Goal: Task Accomplishment & Management: Use online tool/utility

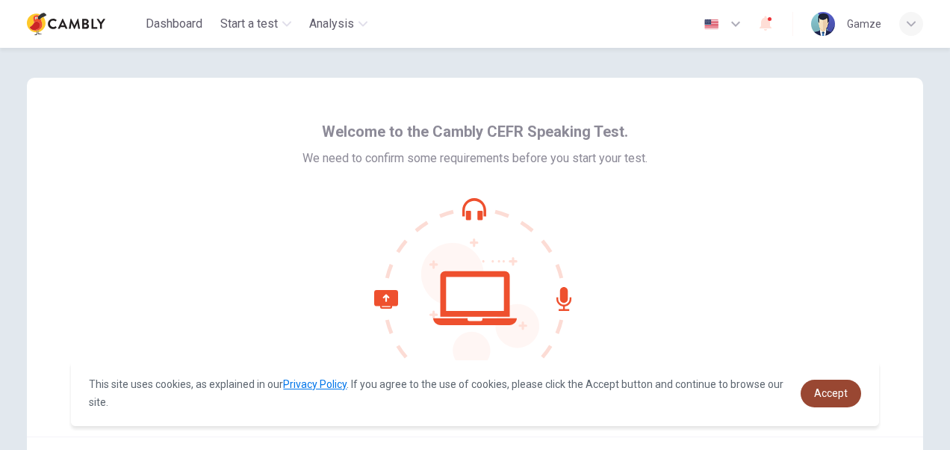
click at [841, 396] on span "Accept" at bounding box center [831, 393] width 34 height 12
click at [823, 390] on span "Accept" at bounding box center [831, 393] width 34 height 12
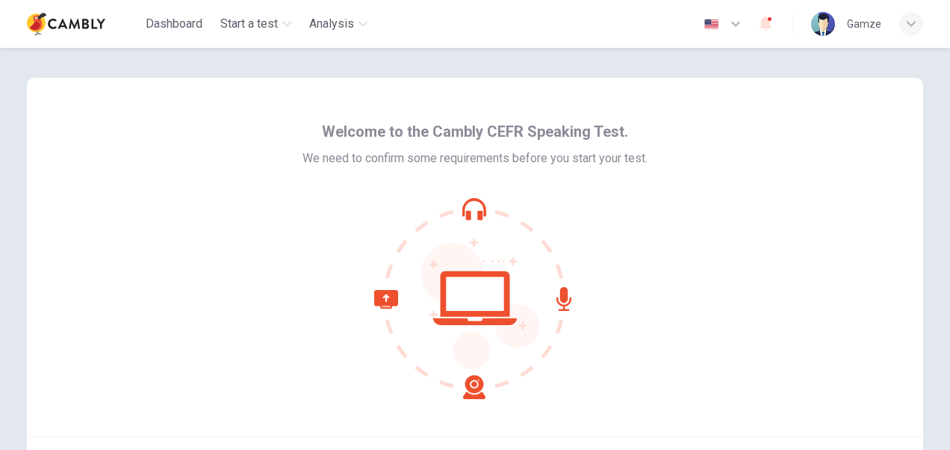
scroll to position [143, 0]
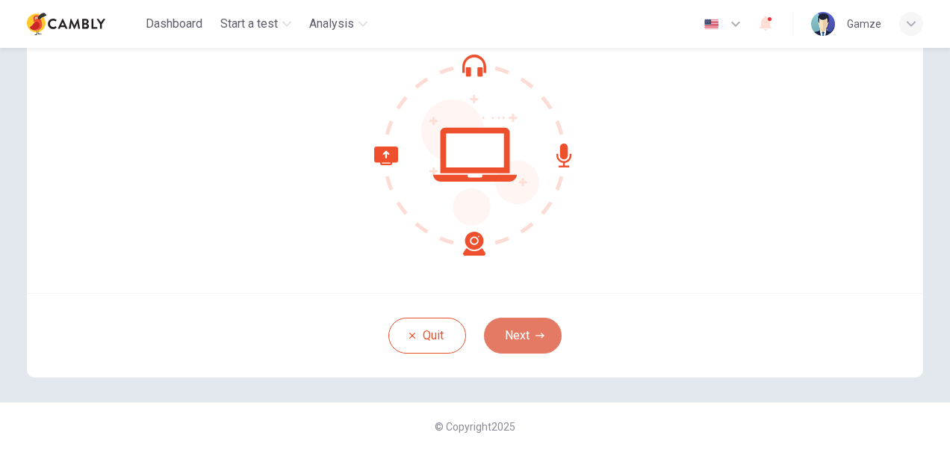
click at [509, 337] on button "Next" at bounding box center [523, 335] width 78 height 36
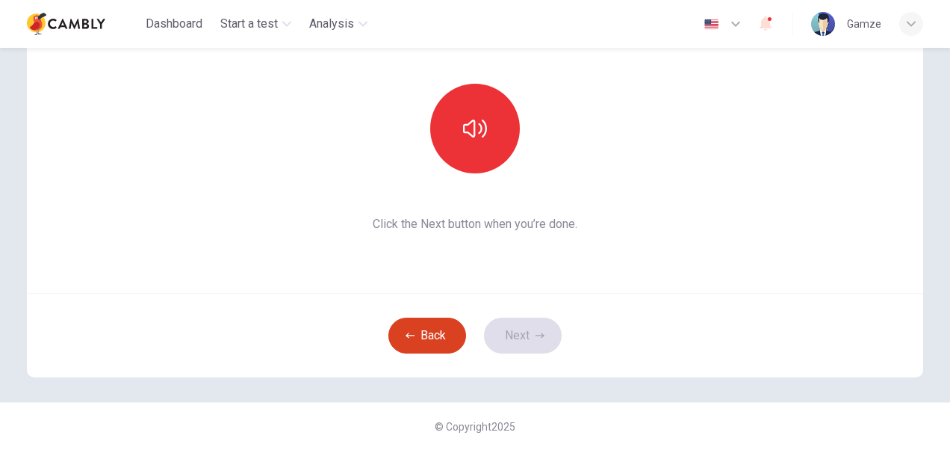
click at [438, 335] on button "Back" at bounding box center [427, 335] width 78 height 36
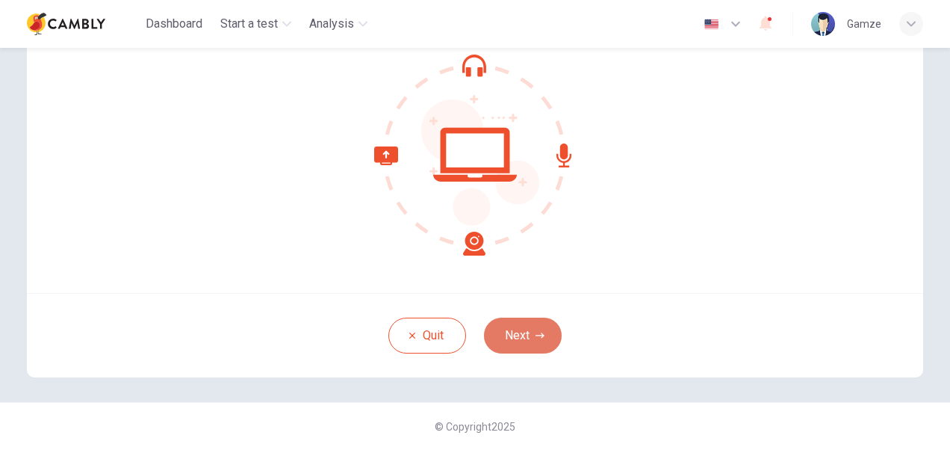
click at [518, 340] on button "Next" at bounding box center [523, 335] width 78 height 36
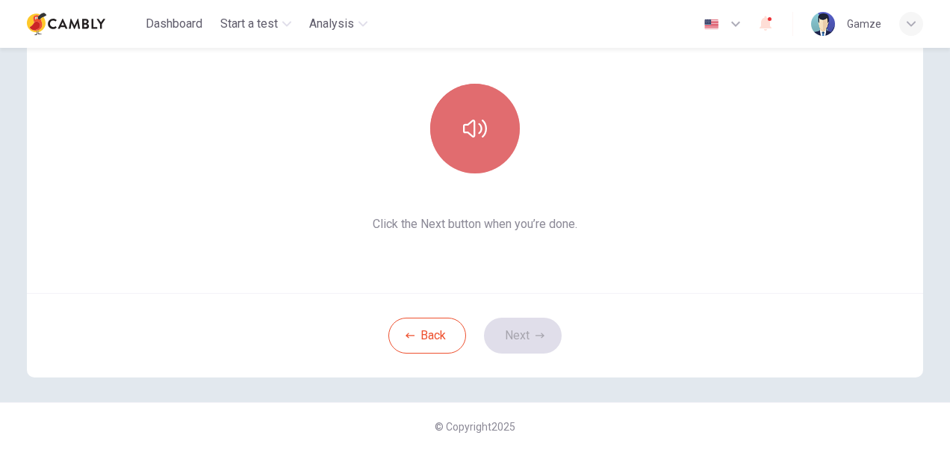
click at [457, 142] on button "button" at bounding box center [475, 129] width 90 height 90
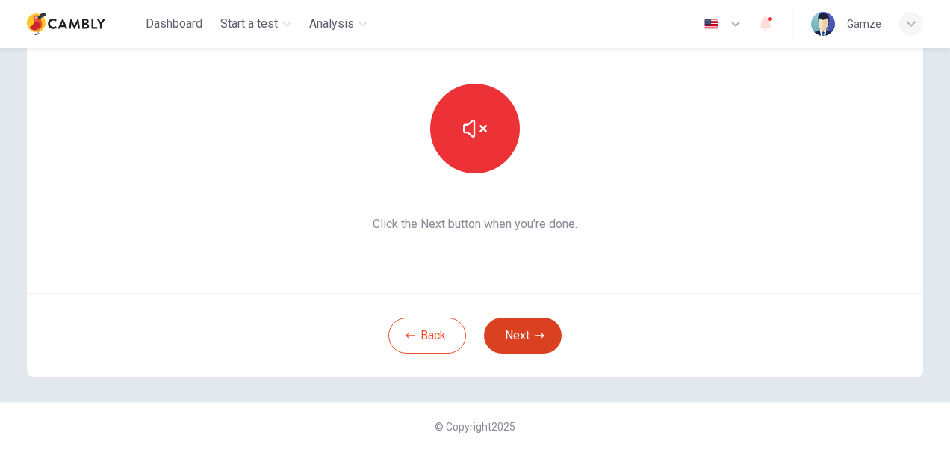
click at [529, 338] on button "Next" at bounding box center [523, 335] width 78 height 36
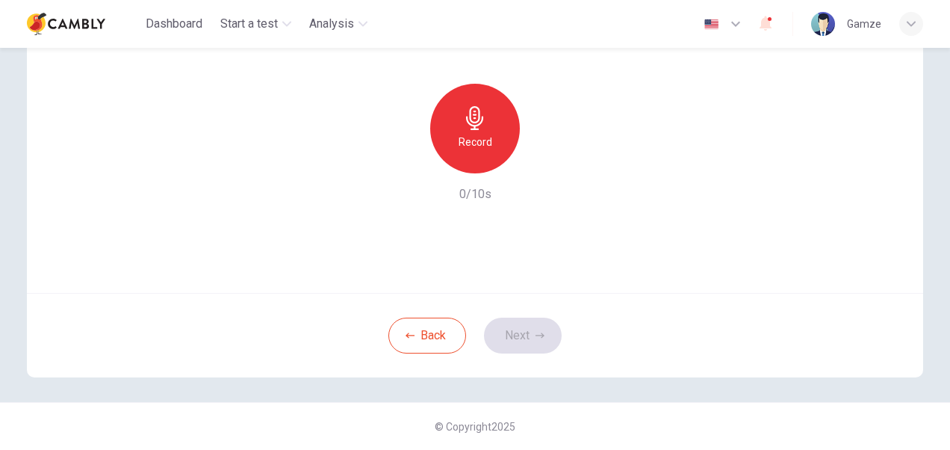
click at [474, 120] on icon "button" at bounding box center [474, 118] width 17 height 24
click at [536, 332] on icon "button" at bounding box center [540, 335] width 9 height 9
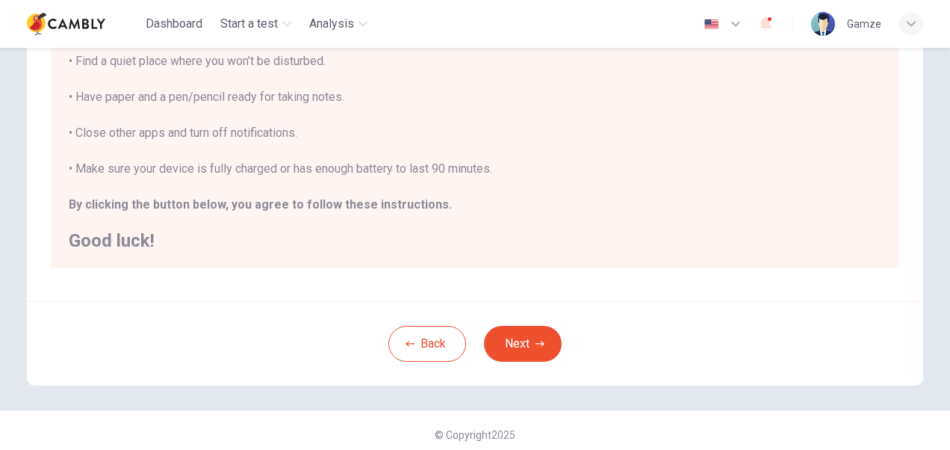
scroll to position [333, 0]
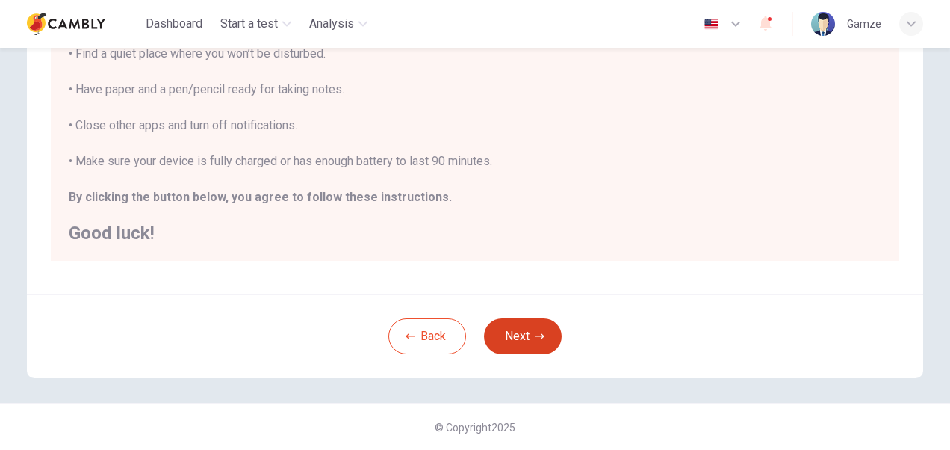
click at [509, 327] on button "Next" at bounding box center [523, 336] width 78 height 36
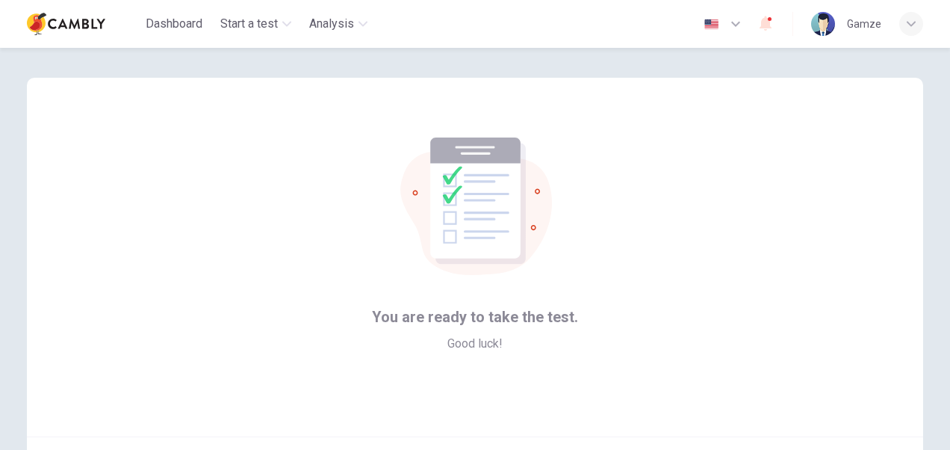
scroll to position [75, 0]
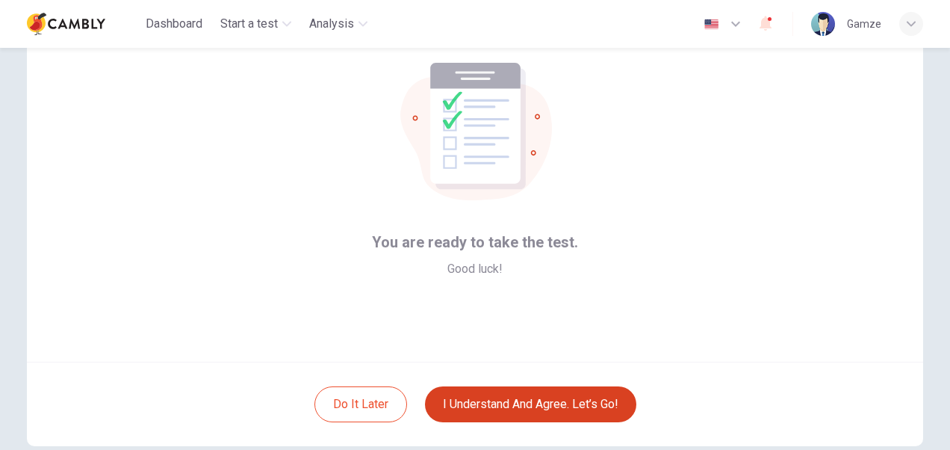
click at [540, 406] on button "I understand and agree. Let’s go!" at bounding box center [530, 404] width 211 height 36
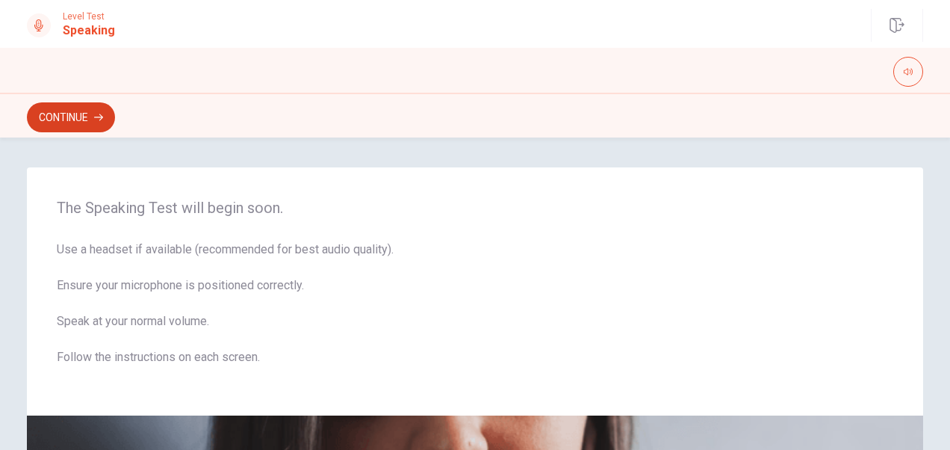
click at [75, 118] on button "Continue" at bounding box center [71, 117] width 88 height 30
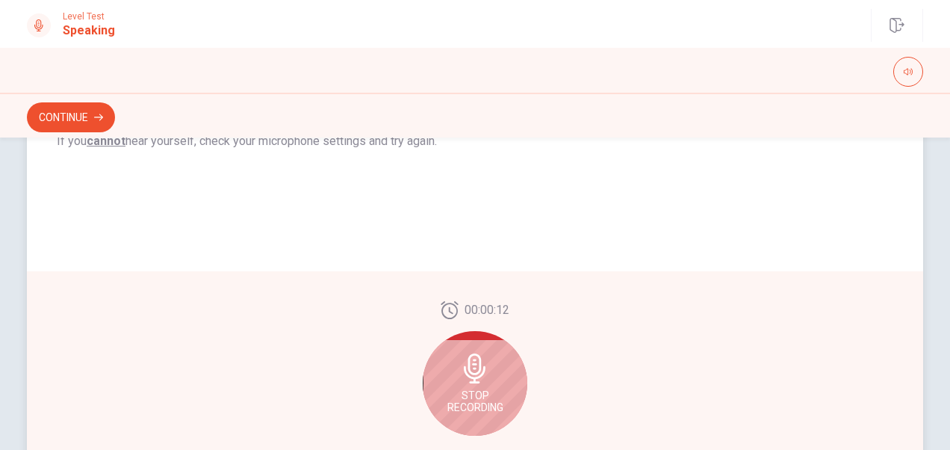
scroll to position [374, 0]
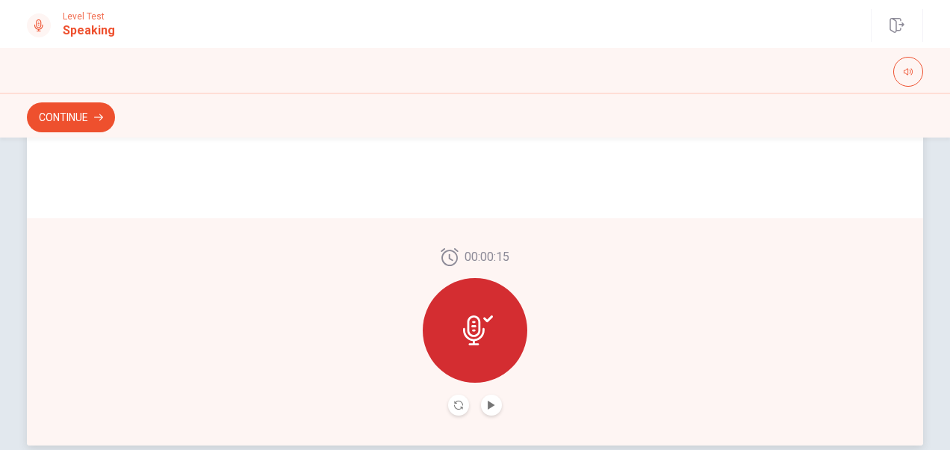
click at [468, 343] on icon at bounding box center [474, 330] width 22 height 30
click at [457, 406] on icon "Record Again" at bounding box center [458, 404] width 9 height 9
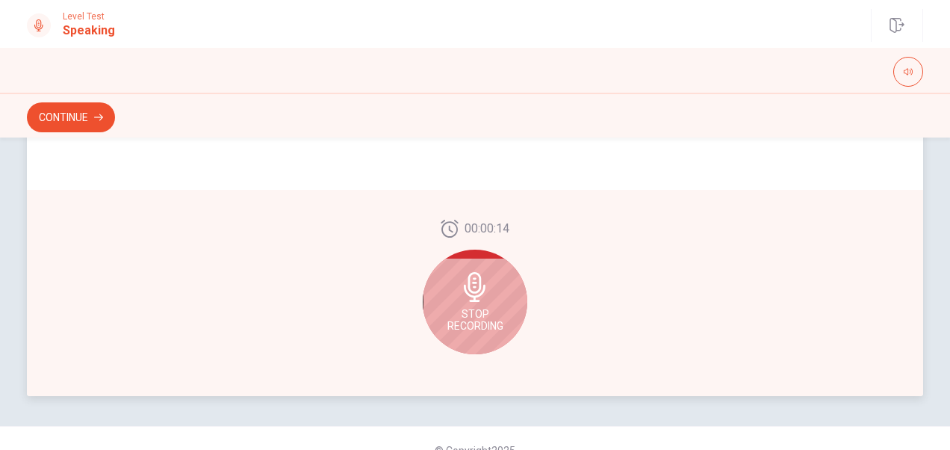
scroll to position [447, 0]
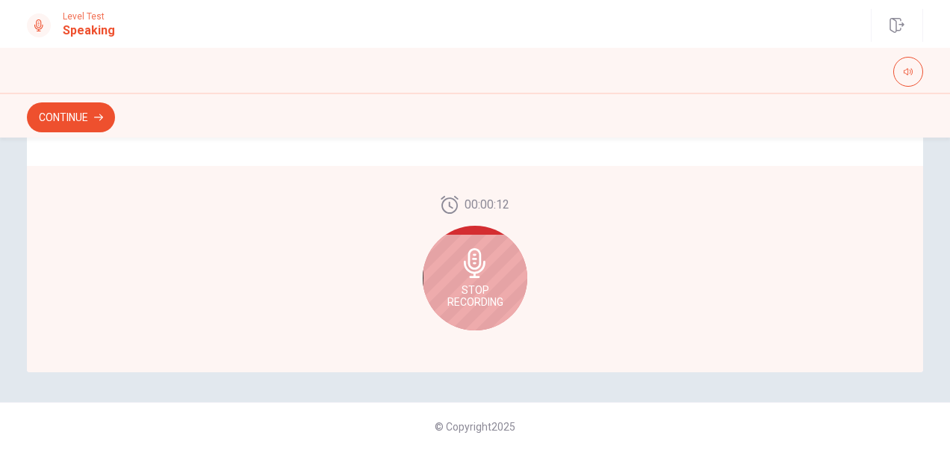
click at [511, 259] on div "Stop Recording" at bounding box center [475, 278] width 105 height 105
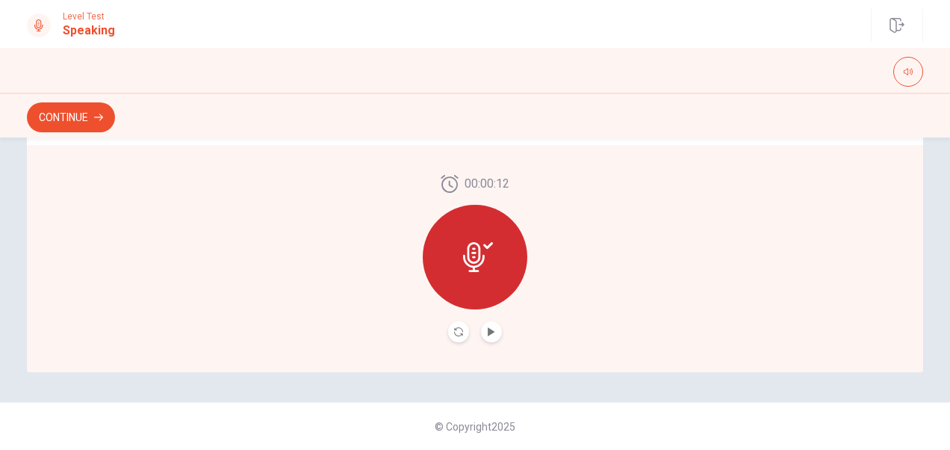
click at [58, 118] on button "Continue" at bounding box center [71, 117] width 88 height 30
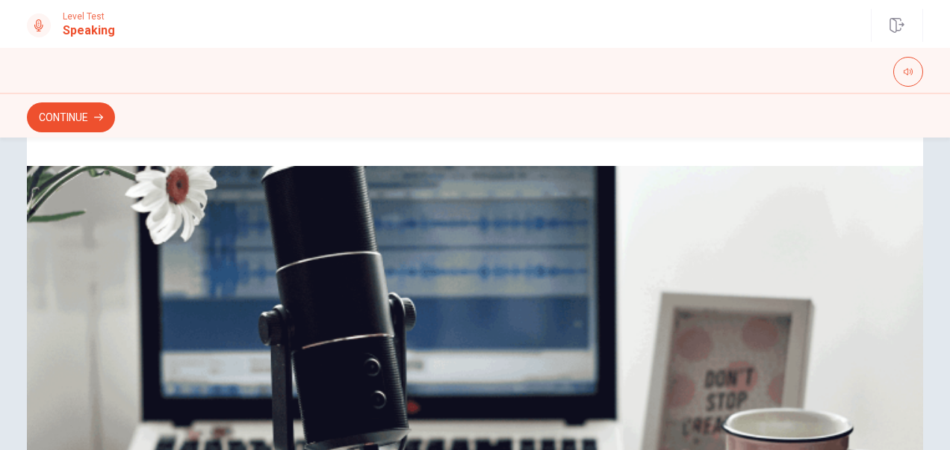
scroll to position [0, 0]
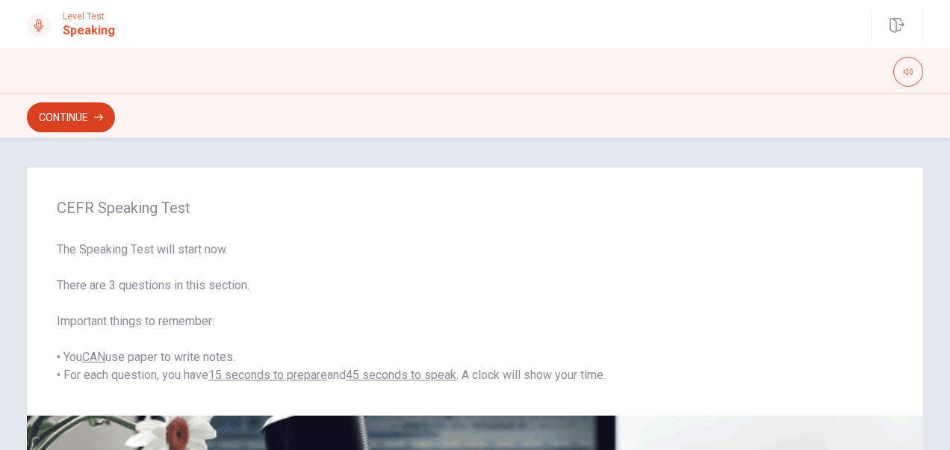
click at [66, 117] on button "Continue" at bounding box center [71, 117] width 88 height 30
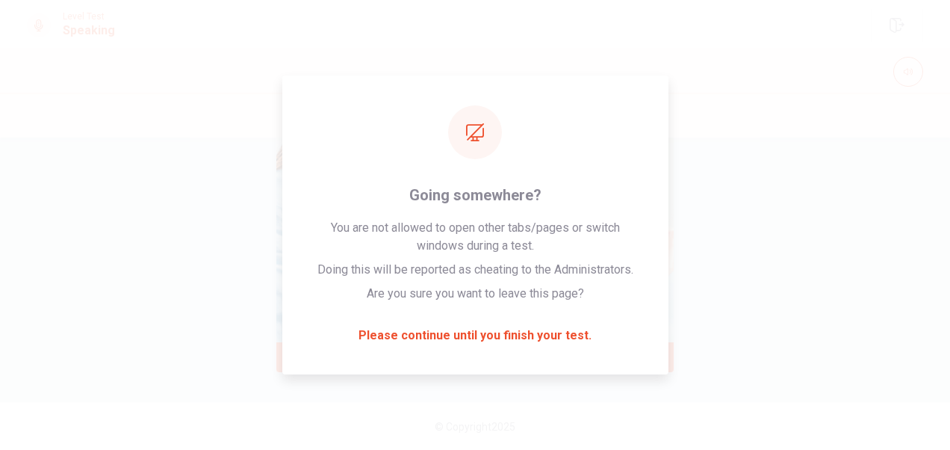
scroll to position [370, 0]
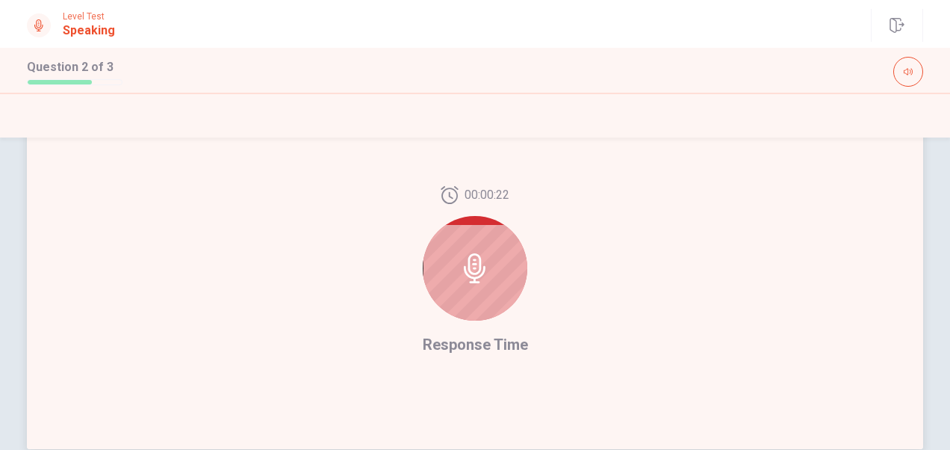
click at [478, 273] on icon at bounding box center [475, 268] width 22 height 30
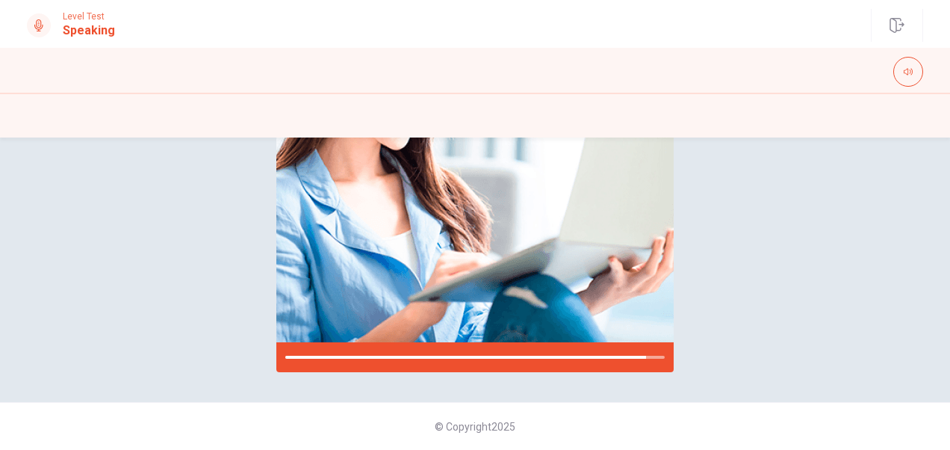
scroll to position [297, 0]
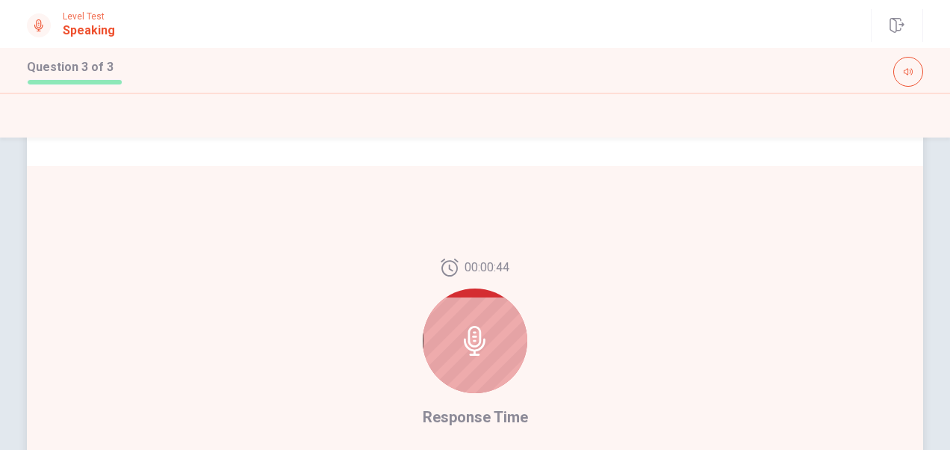
click at [417, 155] on div "Do you think businesses should spend more on marketing or research and developm…" at bounding box center [475, 18] width 896 height 296
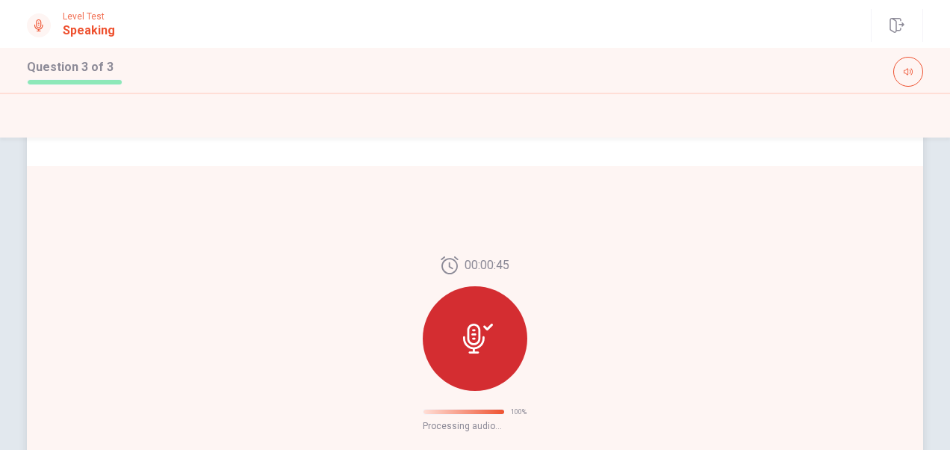
scroll to position [184, 0]
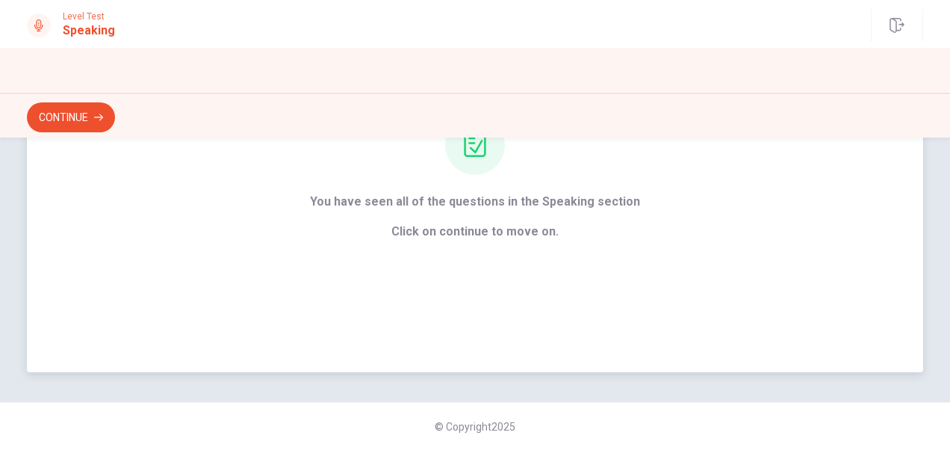
click at [572, 252] on div "You have seen all of the questions in the Speaking section Click on continue to…" at bounding box center [475, 178] width 896 height 388
click at [81, 124] on button "Continue" at bounding box center [71, 117] width 88 height 30
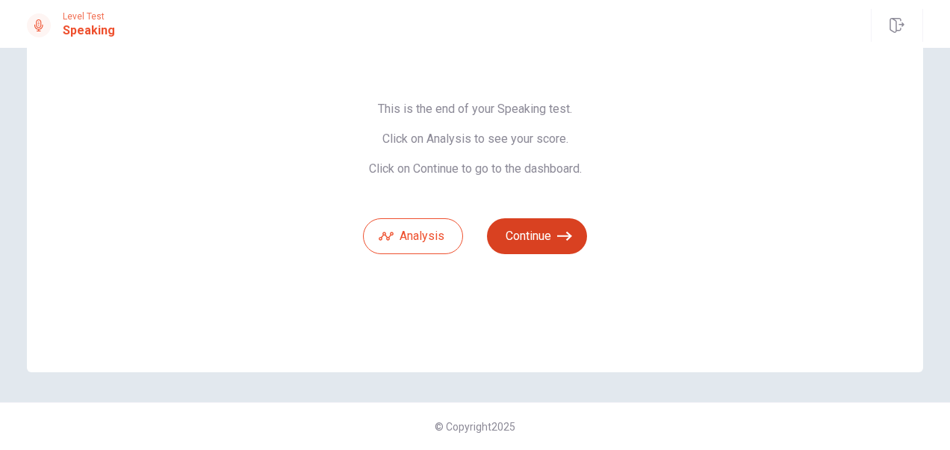
click at [549, 233] on button "Continue" at bounding box center [537, 236] width 100 height 36
